Goal: Information Seeking & Learning: Learn about a topic

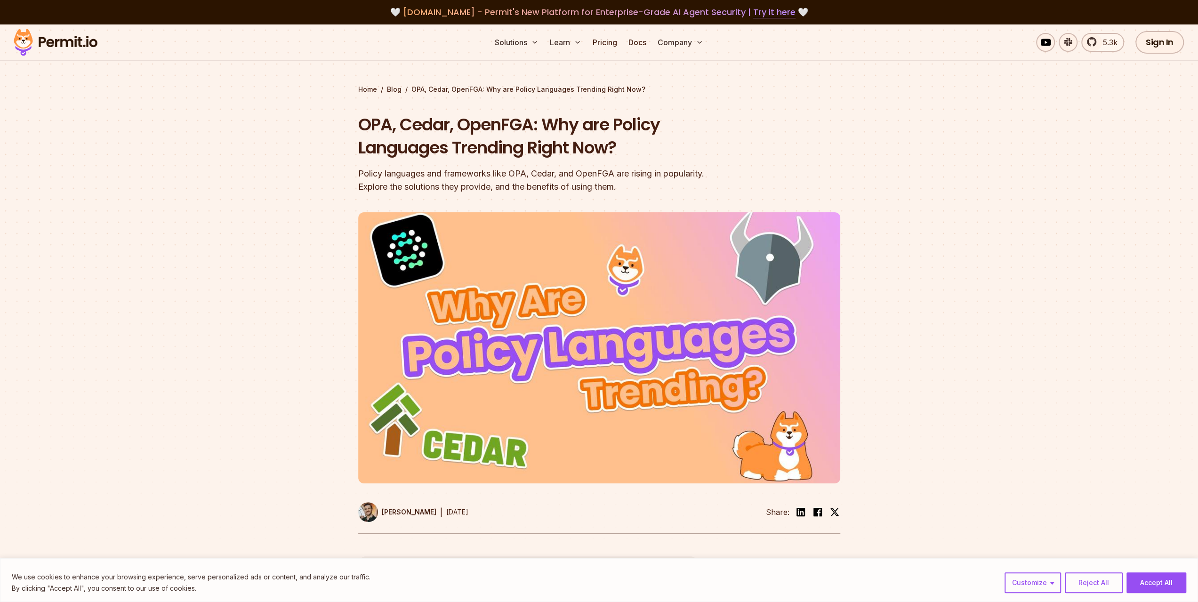
drag, startPoint x: 1148, startPoint y: 586, endPoint x: 1142, endPoint y: 586, distance: 5.6
click at [1148, 586] on button "Accept All" at bounding box center [1156, 582] width 60 height 21
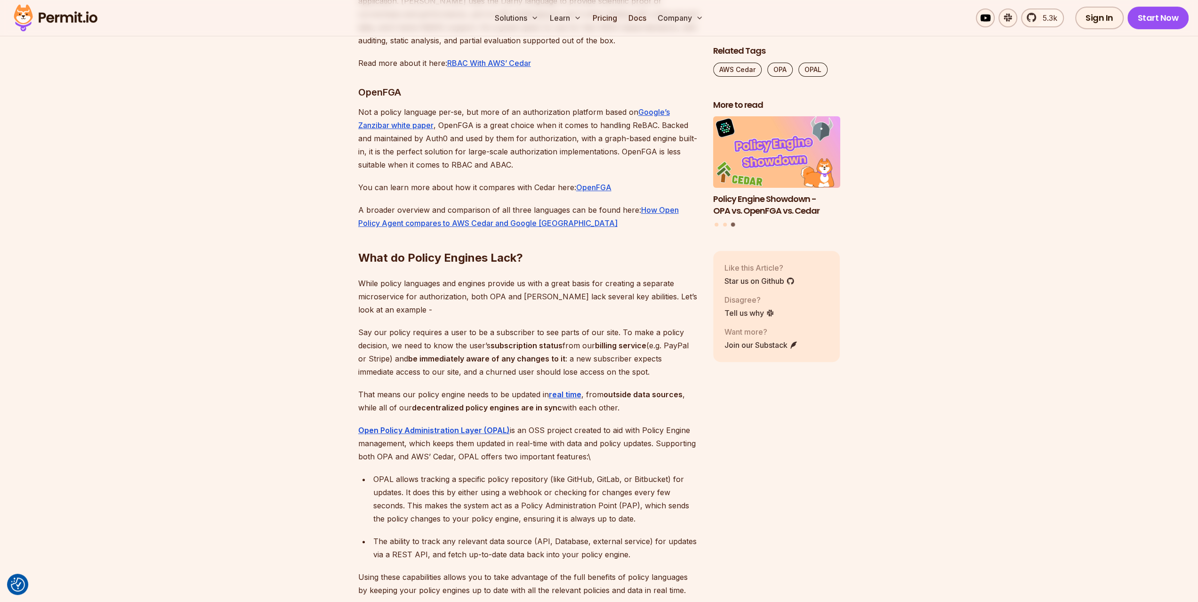
scroll to position [3907, 0]
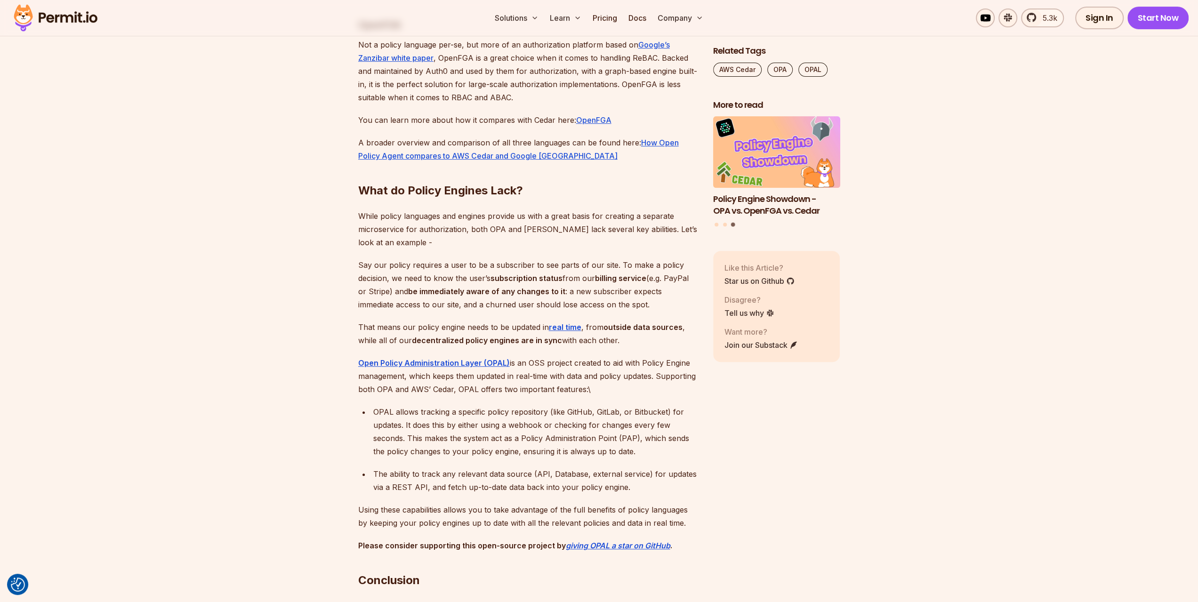
click at [496, 198] on h2 "What do Policy Engines Lack?" at bounding box center [528, 171] width 340 height 53
click at [490, 244] on div at bounding box center [490, 244] width 0 height 0
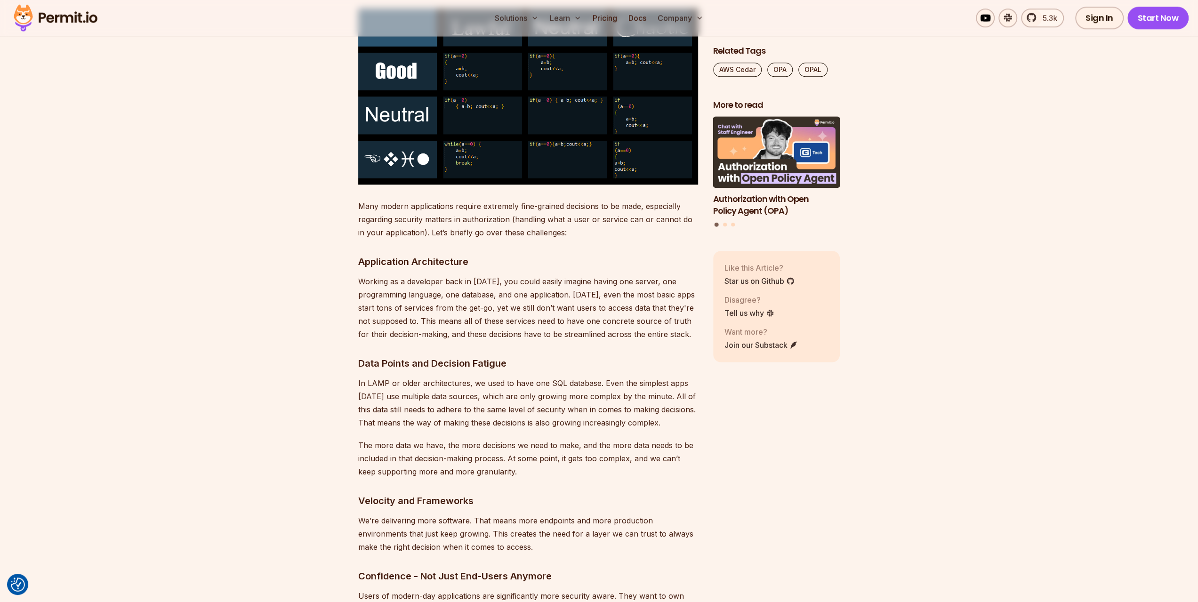
scroll to position [706, 0]
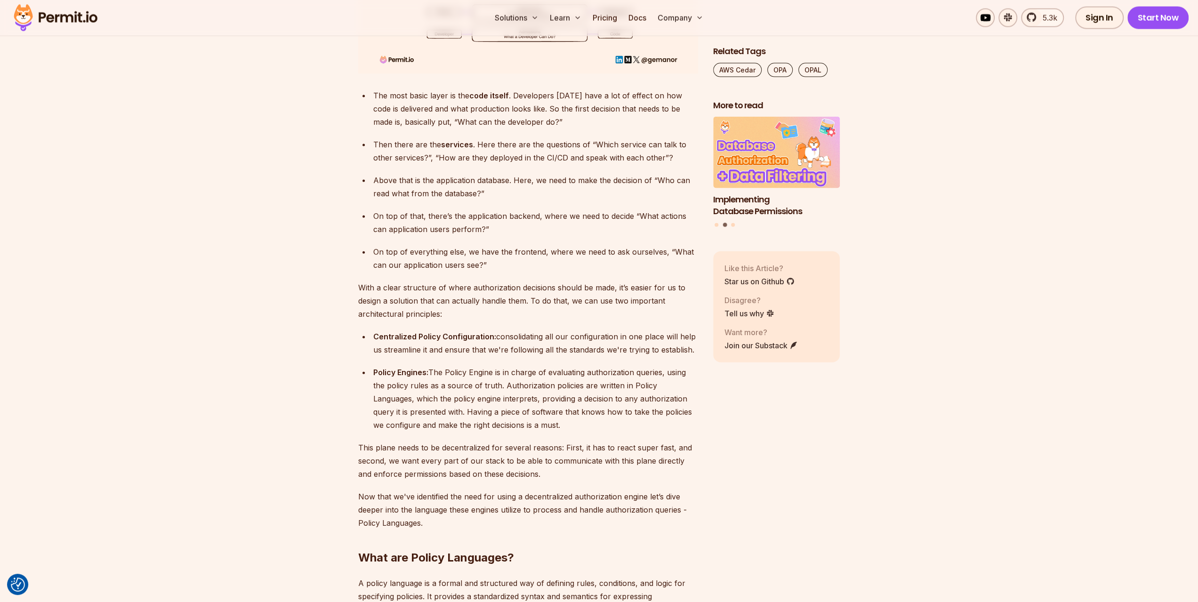
scroll to position [2118, 0]
